Goal: Transaction & Acquisition: Purchase product/service

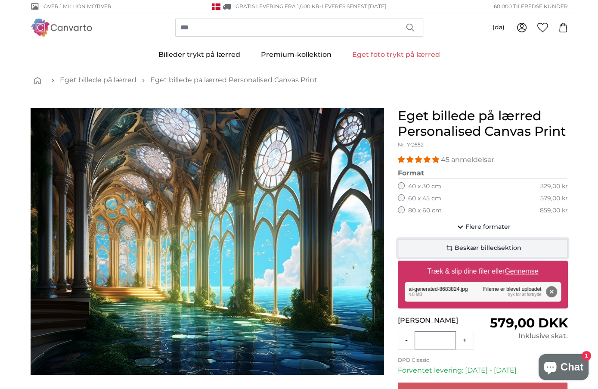
click at [477, 246] on span "Beskær billedsektion" at bounding box center [488, 248] width 67 height 9
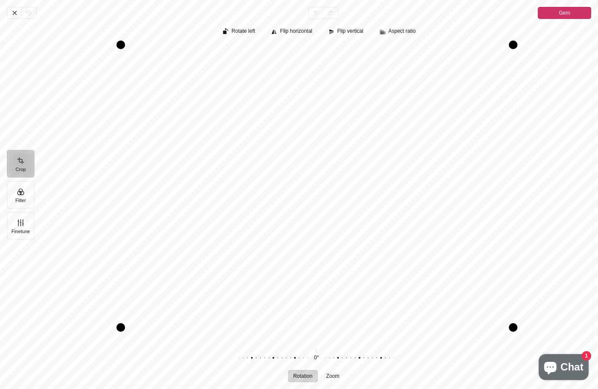
drag, startPoint x: 514, startPoint y: 341, endPoint x: 515, endPoint y: 329, distance: 12.2
click at [515, 329] on div "Pintura" at bounding box center [513, 327] width 9 height 9
click at [567, 12] on span "Gem" at bounding box center [564, 13] width 11 height 10
